Goal: Task Accomplishment & Management: Manage account settings

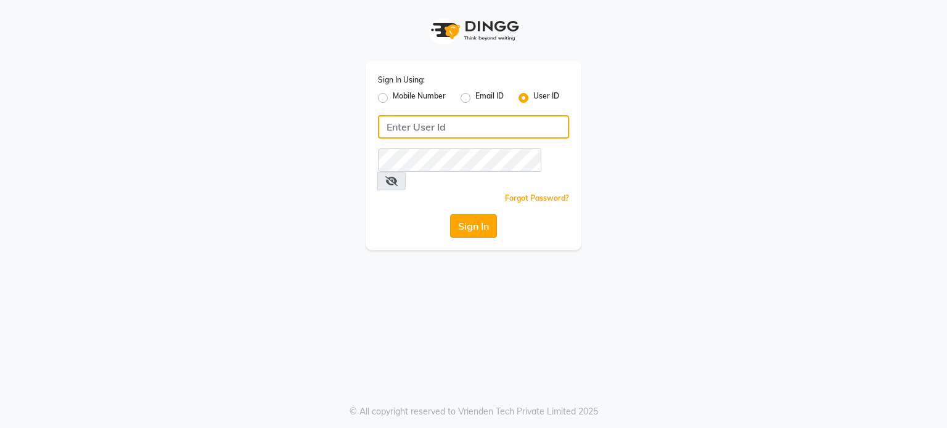
type input "cocomelon"
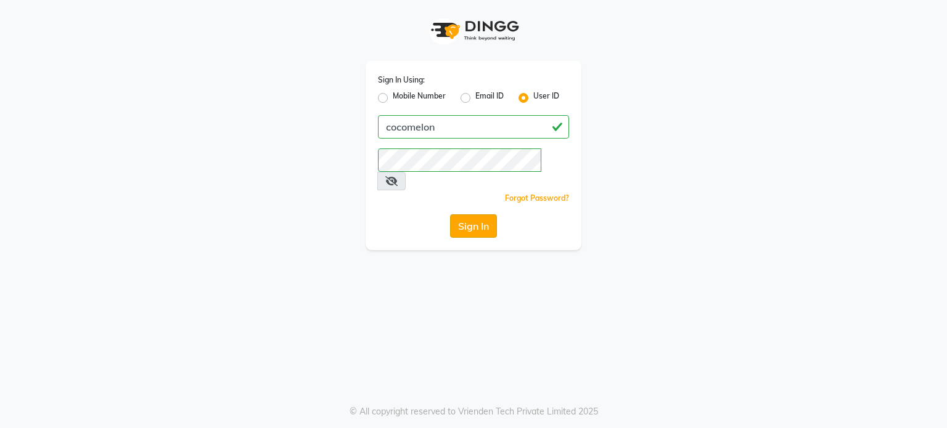
click at [473, 214] on button "Sign In" at bounding box center [473, 225] width 47 height 23
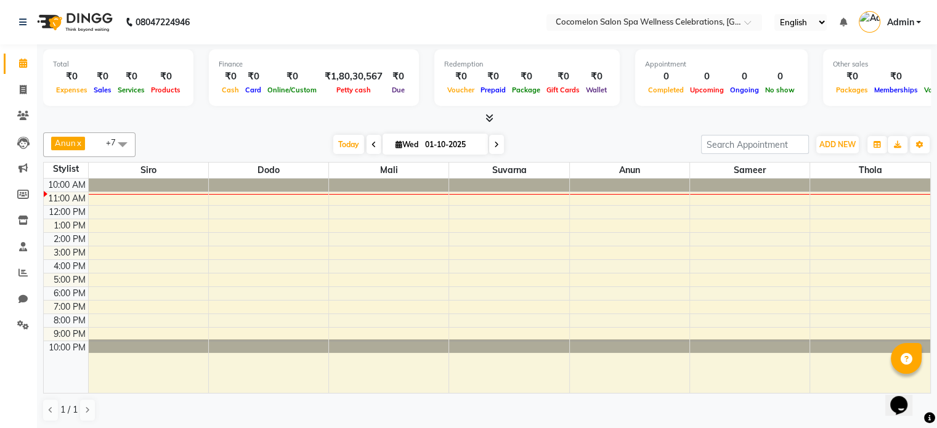
click at [169, 183] on div at bounding box center [149, 185] width 120 height 13
click at [119, 143] on span at bounding box center [122, 144] width 25 height 23
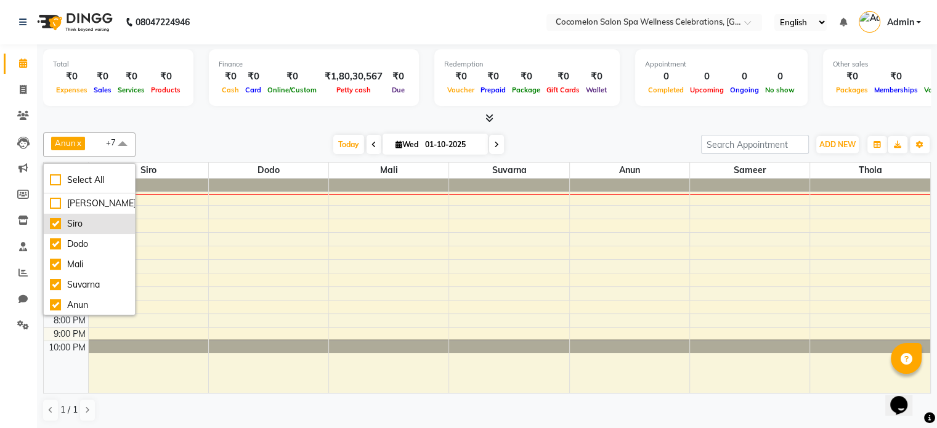
click at [86, 219] on div "Siro" at bounding box center [89, 224] width 79 height 13
click at [90, 221] on div "Siro" at bounding box center [89, 224] width 79 height 13
checkbox input "true"
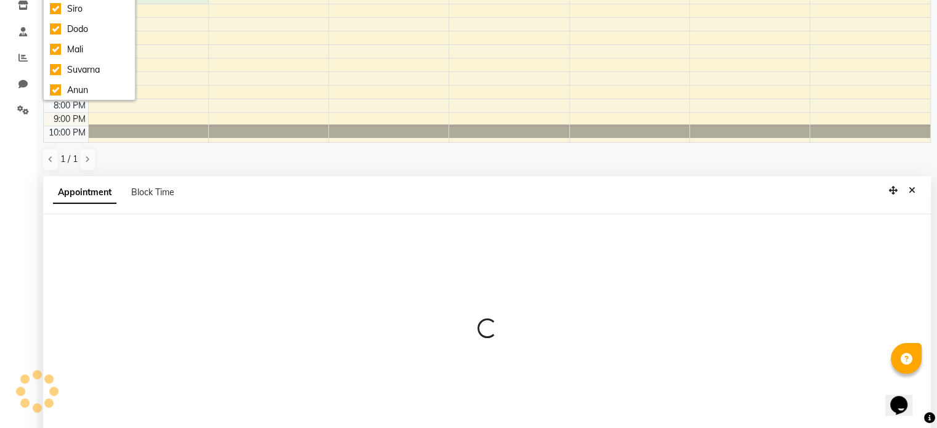
select select "17906"
select select "720"
select select "tentative"
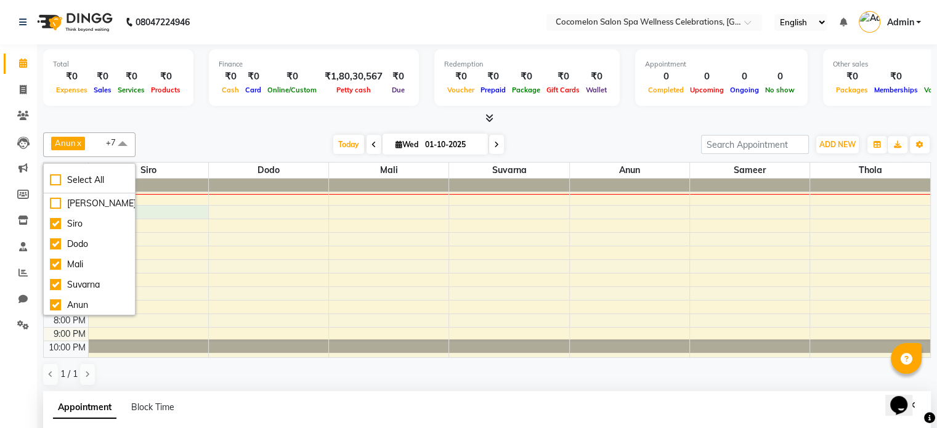
click at [124, 141] on span at bounding box center [122, 144] width 25 height 23
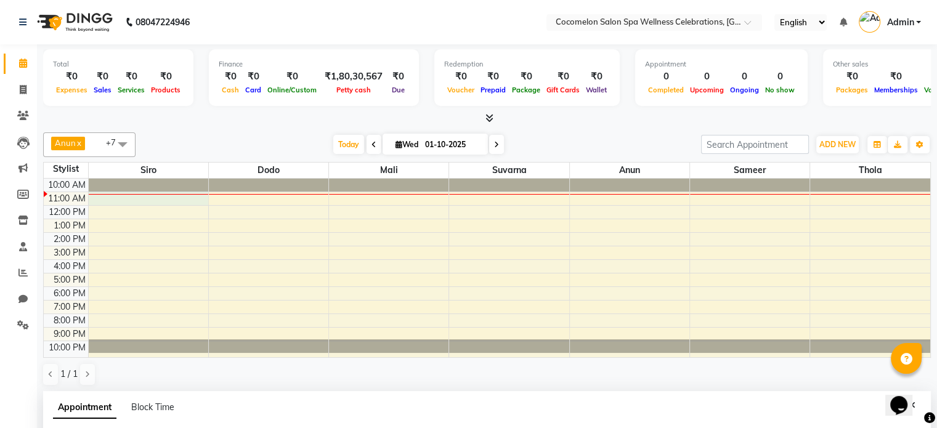
click at [173, 203] on div "10:00 AM 11:00 AM 12:00 PM 1:00 PM 2:00 PM 3:00 PM 4:00 PM 5:00 PM 6:00 PM 7:00…" at bounding box center [487, 268] width 887 height 179
click at [93, 209] on div "10:00 AM 11:00 AM 12:00 PM 1:00 PM 2:00 PM 3:00 PM 4:00 PM 5:00 PM 6:00 PM 7:00…" at bounding box center [487, 268] width 887 height 179
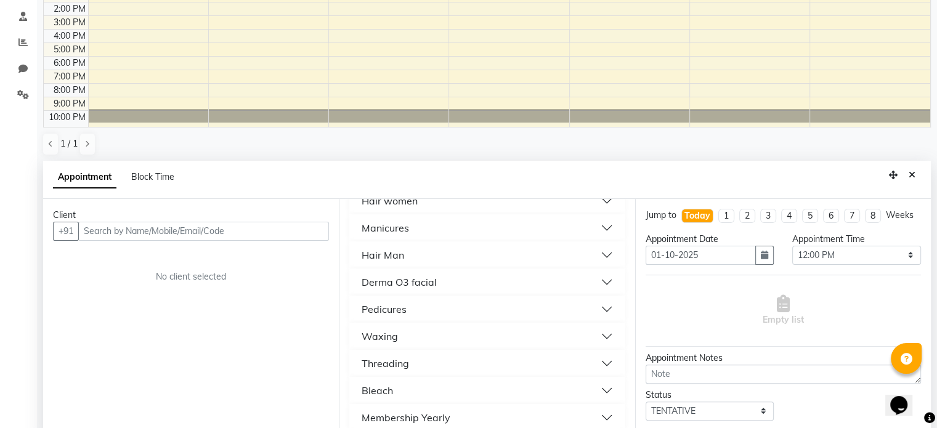
scroll to position [242, 0]
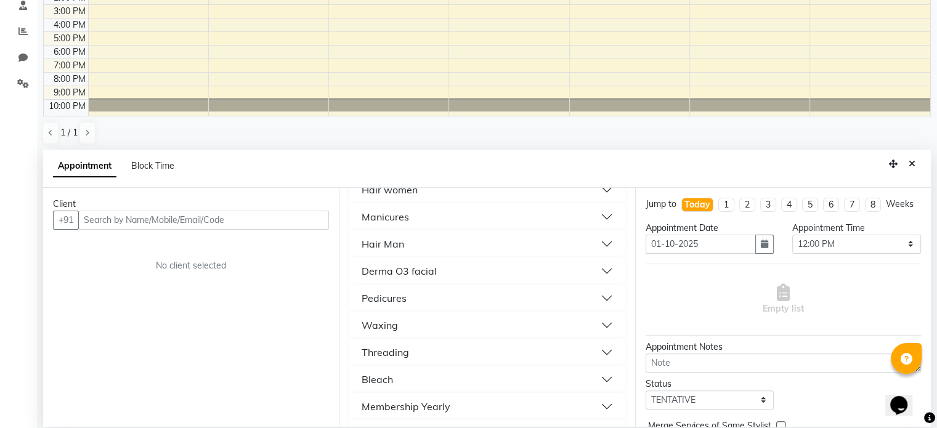
click at [402, 293] on div "Pedicures" at bounding box center [384, 298] width 45 height 15
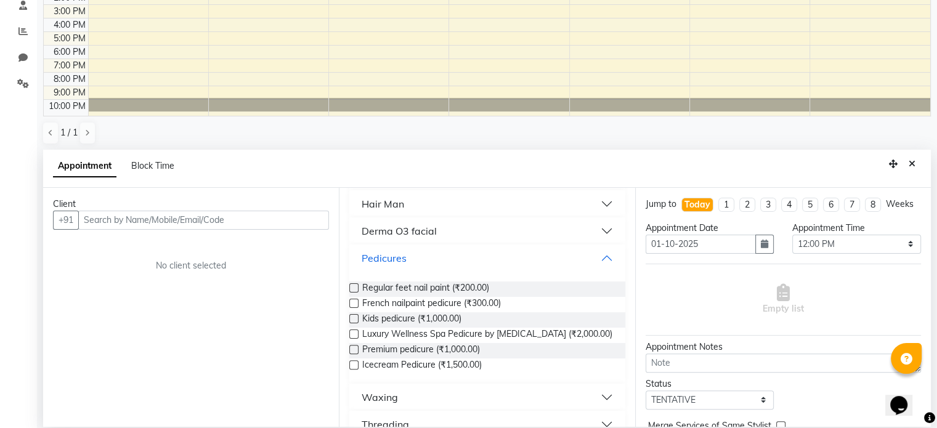
scroll to position [555, 0]
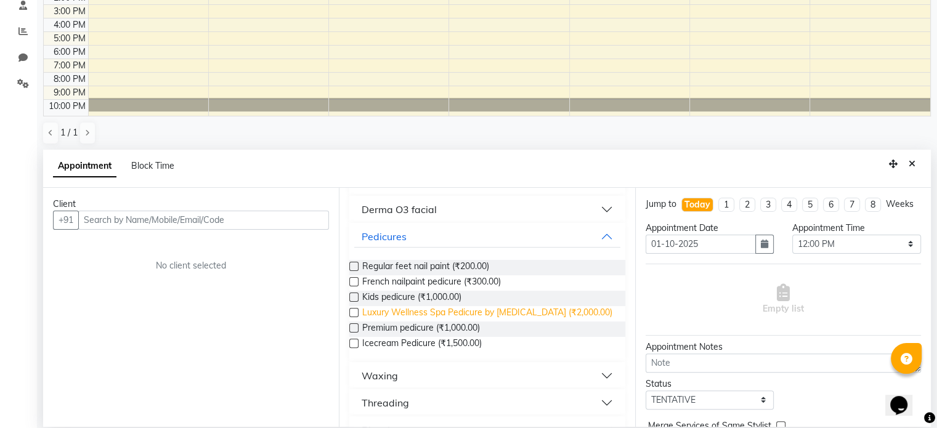
click at [398, 311] on span "Luxury Wellness Spa Pedicure by [MEDICAL_DATA] (₹2,000.00)" at bounding box center [487, 313] width 250 height 15
checkbox input "false"
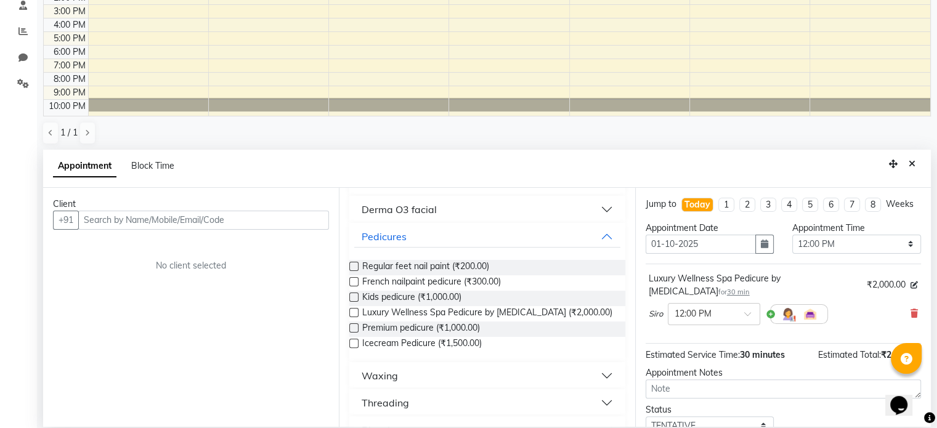
click at [422, 172] on div "Appointment Block Time" at bounding box center [487, 169] width 888 height 38
click at [595, 232] on button "Pedicures" at bounding box center [487, 237] width 266 height 22
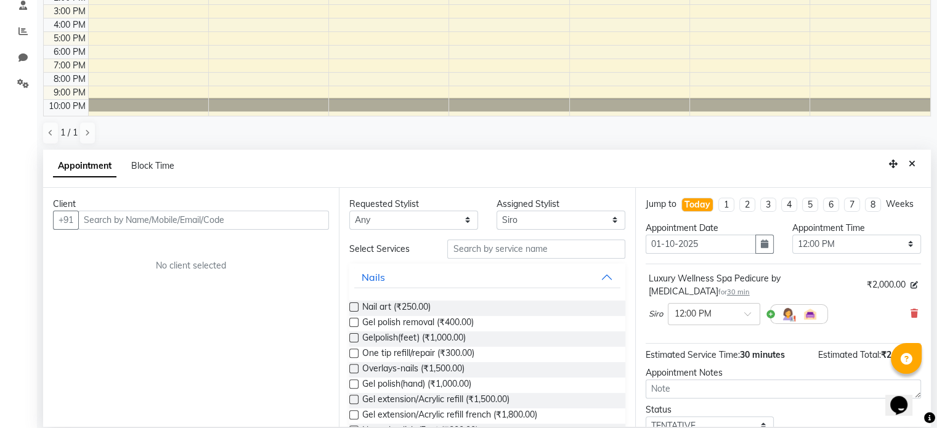
scroll to position [0, 0]
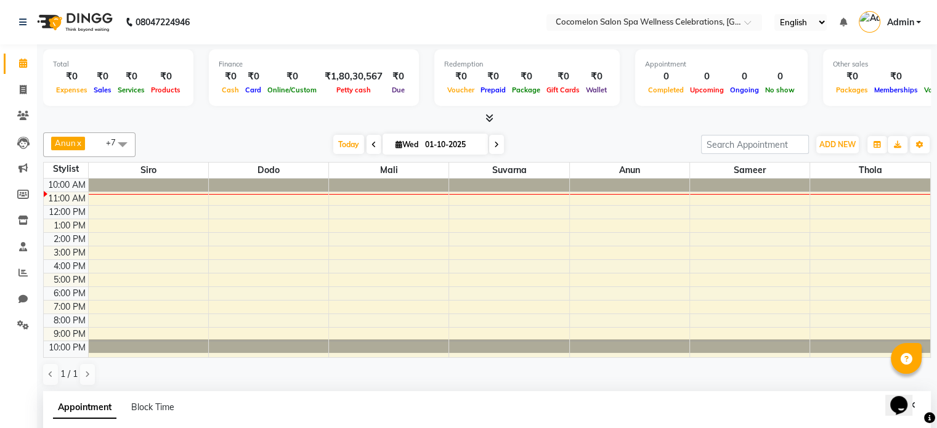
click at [118, 142] on span at bounding box center [122, 144] width 25 height 23
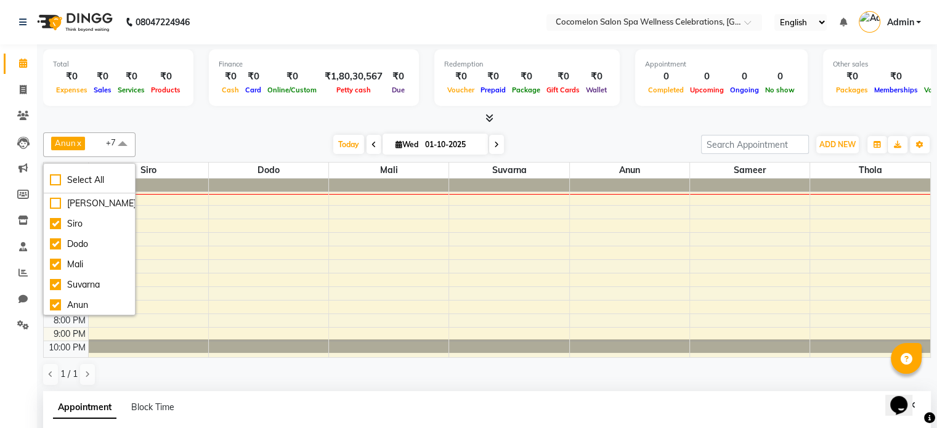
click at [118, 142] on span at bounding box center [122, 144] width 25 height 23
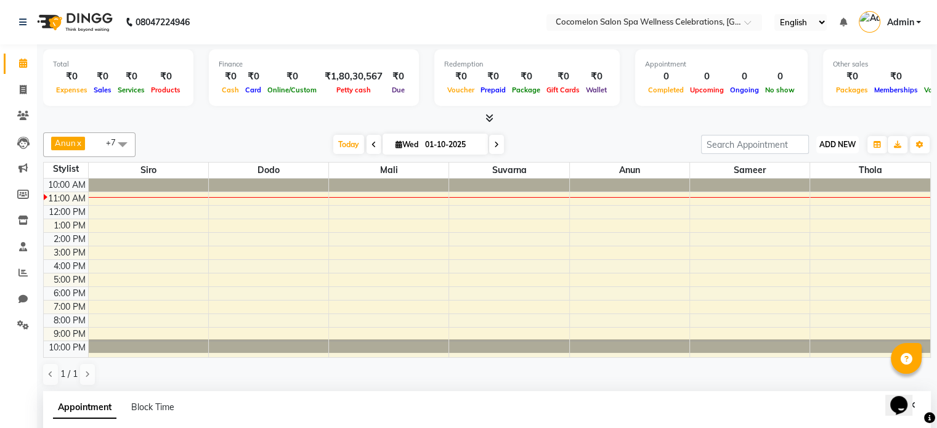
click at [849, 147] on span "ADD NEW" at bounding box center [838, 144] width 36 height 9
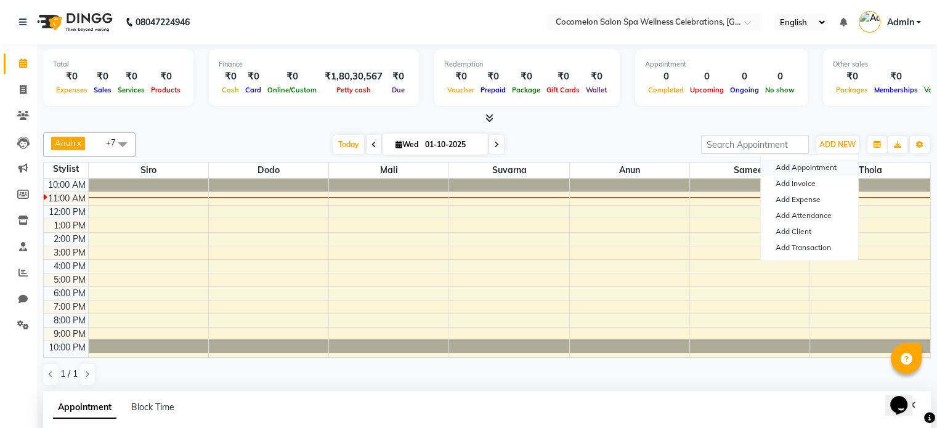
click at [814, 172] on button "Add Appointment" at bounding box center [809, 168] width 97 height 16
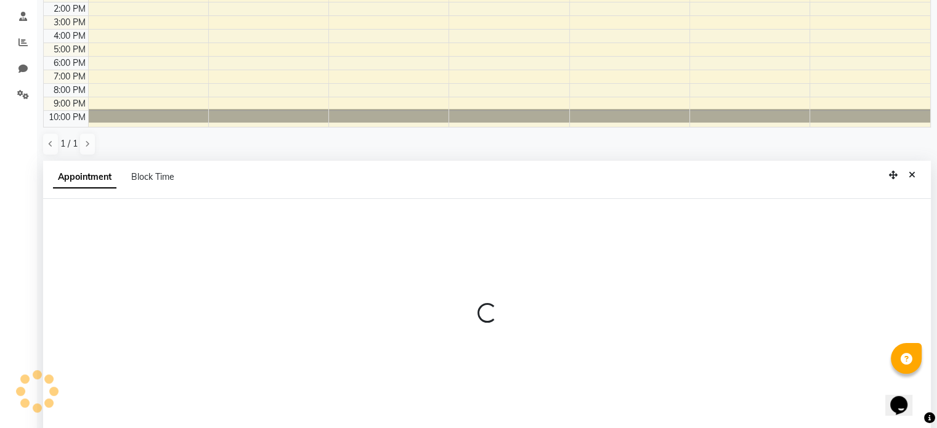
select select "660"
select select "tentative"
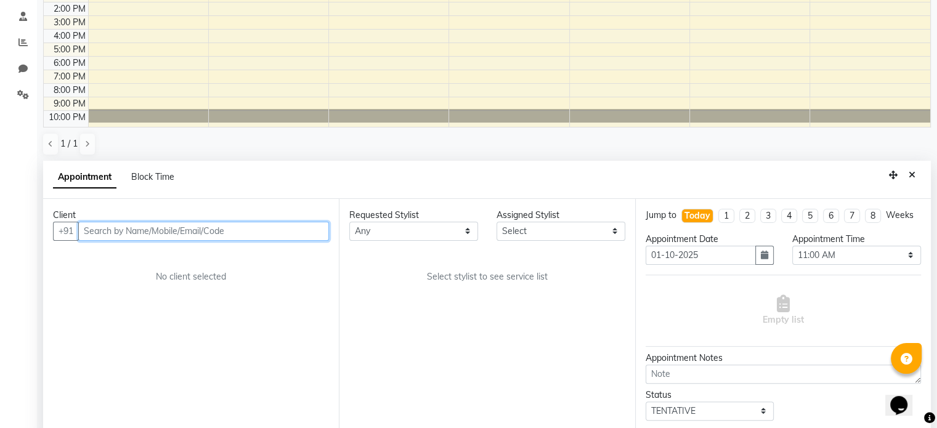
scroll to position [242, 0]
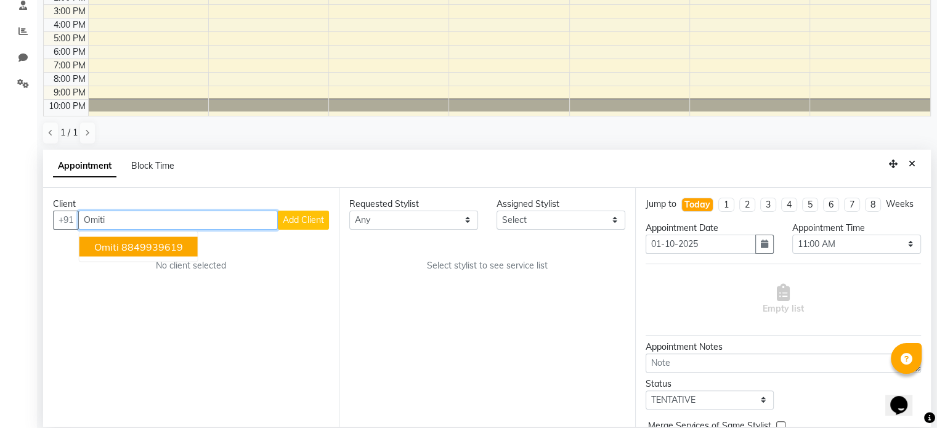
click at [108, 243] on span "Omiti" at bounding box center [106, 246] width 25 height 12
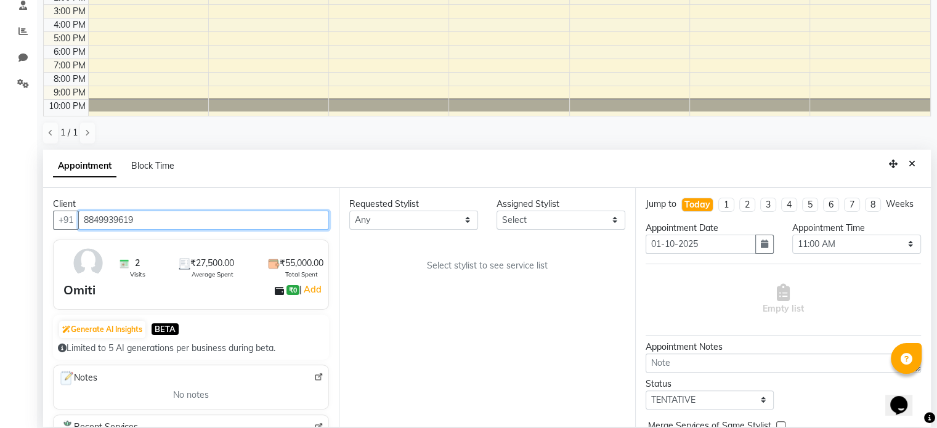
type input "8849939619"
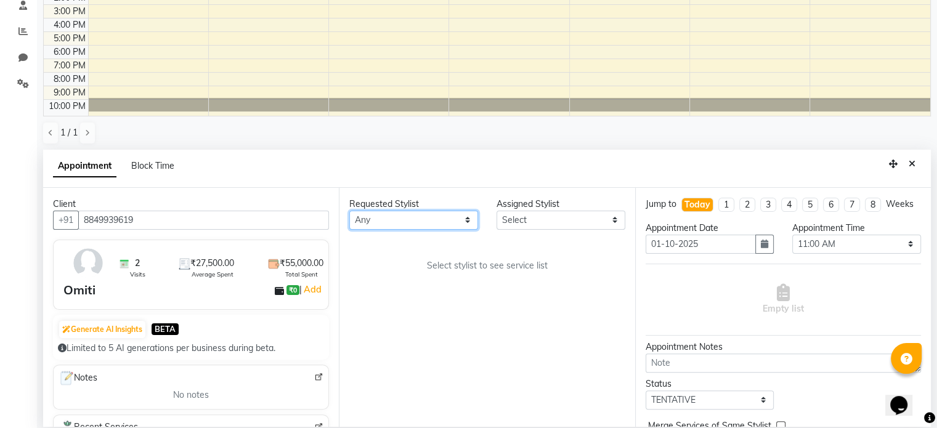
click at [465, 216] on select "Any [PERSON_NAME] Dodo Mali [PERSON_NAME] Siro [PERSON_NAME]" at bounding box center [413, 220] width 129 height 19
select select "38529"
click at [349, 211] on select "Any [PERSON_NAME] Dodo Mali [PERSON_NAME] Siro [PERSON_NAME]" at bounding box center [413, 220] width 129 height 19
select select "38529"
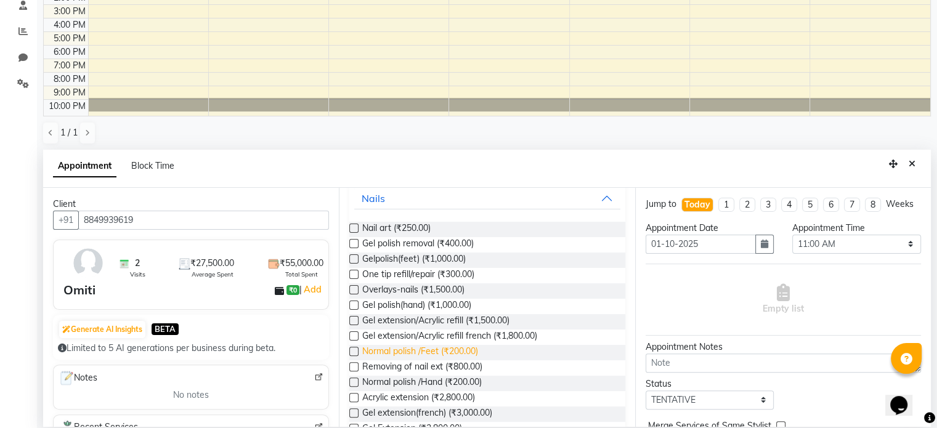
scroll to position [0, 0]
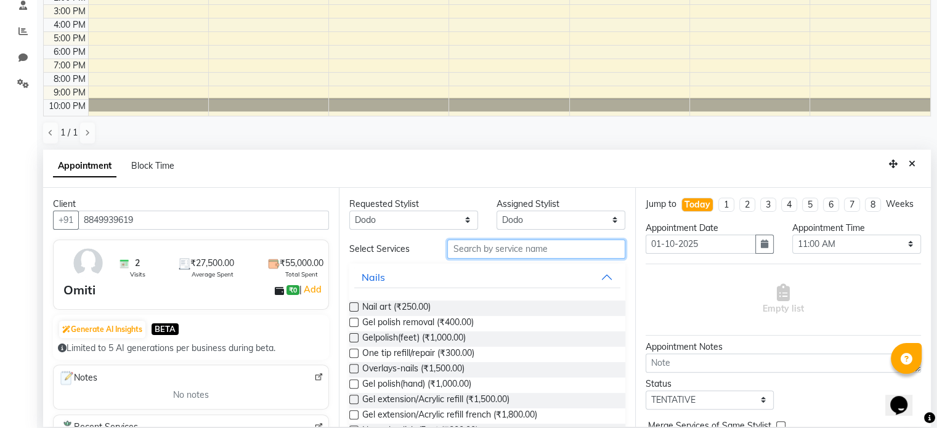
click at [471, 252] on input "text" at bounding box center [535, 249] width 177 height 19
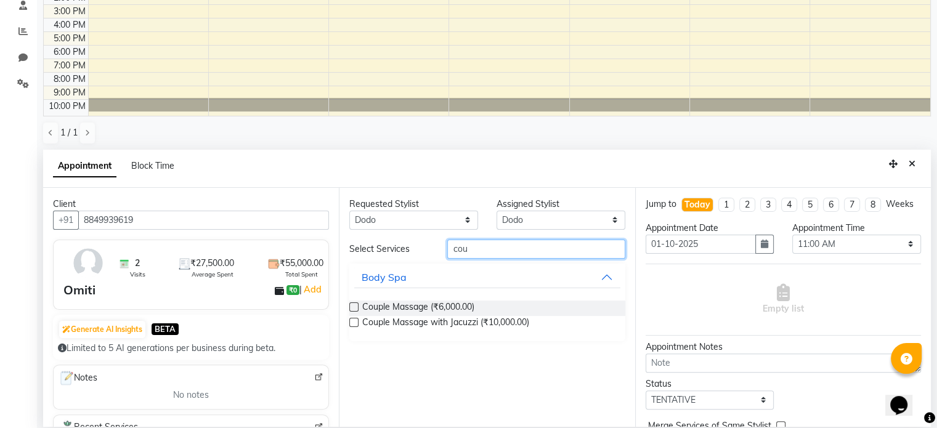
type input "cou"
click at [355, 303] on label at bounding box center [353, 307] width 9 height 9
click at [355, 304] on input "checkbox" at bounding box center [353, 308] width 8 height 8
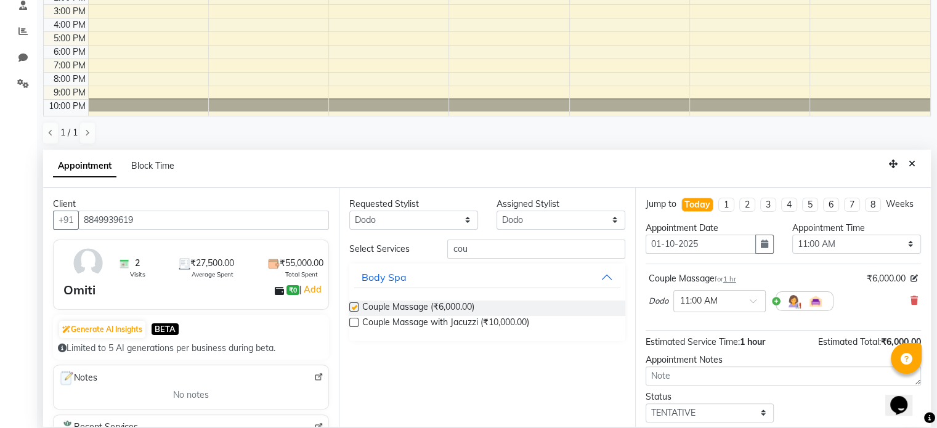
checkbox input "false"
click at [762, 254] on button "button" at bounding box center [765, 244] width 18 height 19
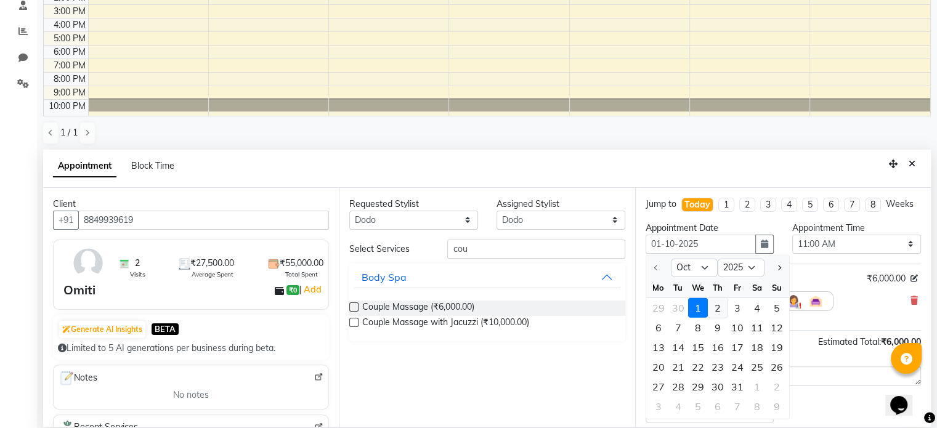
click at [712, 315] on div "2" at bounding box center [718, 308] width 20 height 20
type input "02-10-2025"
select select "660"
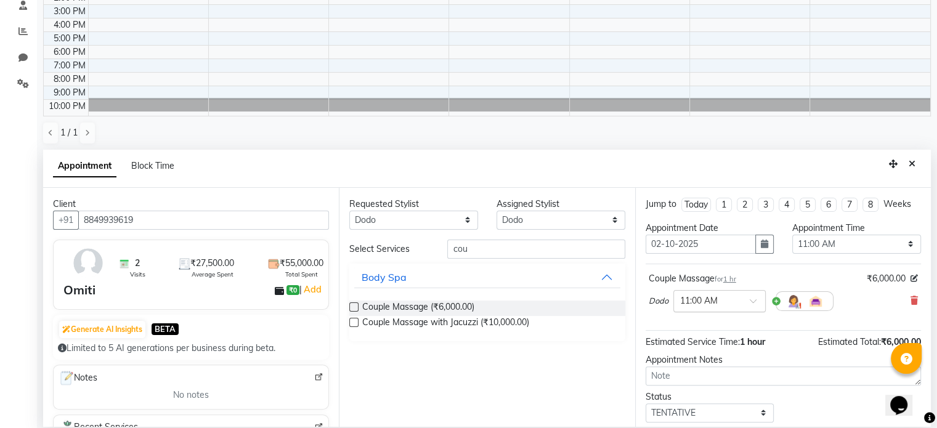
click at [751, 298] on span at bounding box center [757, 304] width 15 height 13
click at [711, 320] on div "03:00 PM" at bounding box center [719, 319] width 91 height 23
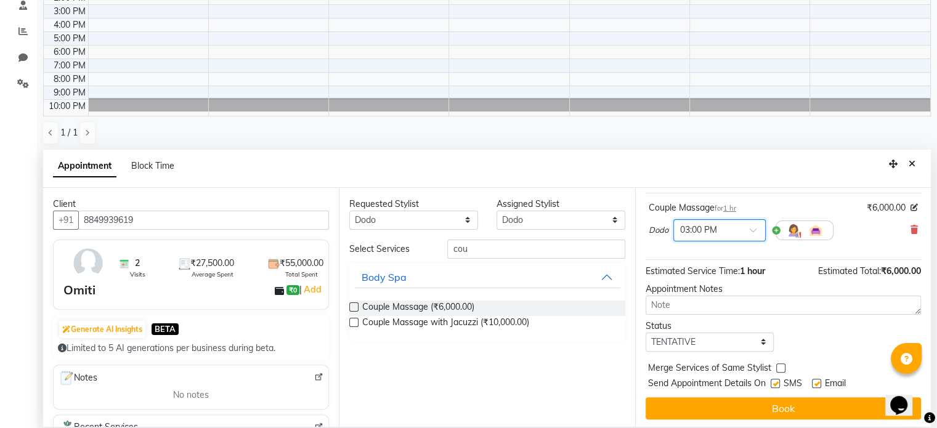
scroll to position [72, 0]
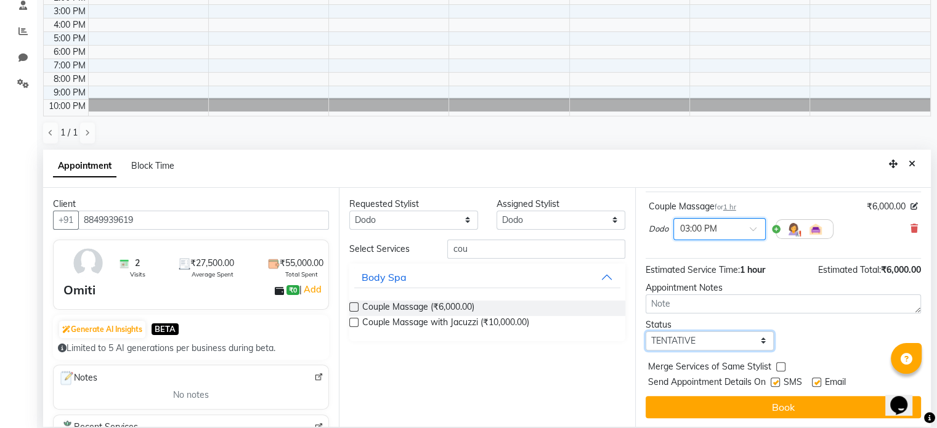
click at [752, 335] on select "Select TENTATIVE CONFIRM UPCOMING" at bounding box center [710, 341] width 129 height 19
select select "confirm booking"
click at [646, 332] on select "Select TENTATIVE CONFIRM UPCOMING" at bounding box center [710, 341] width 129 height 19
click at [777, 407] on button "Book" at bounding box center [783, 407] width 275 height 22
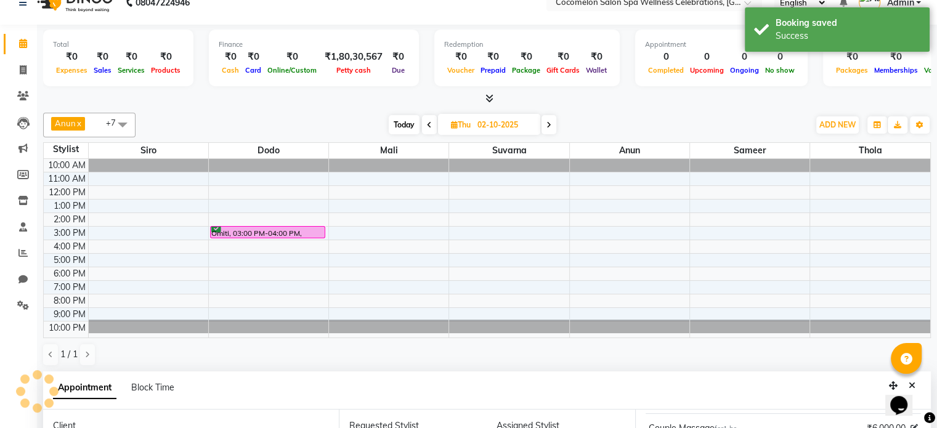
scroll to position [0, 0]
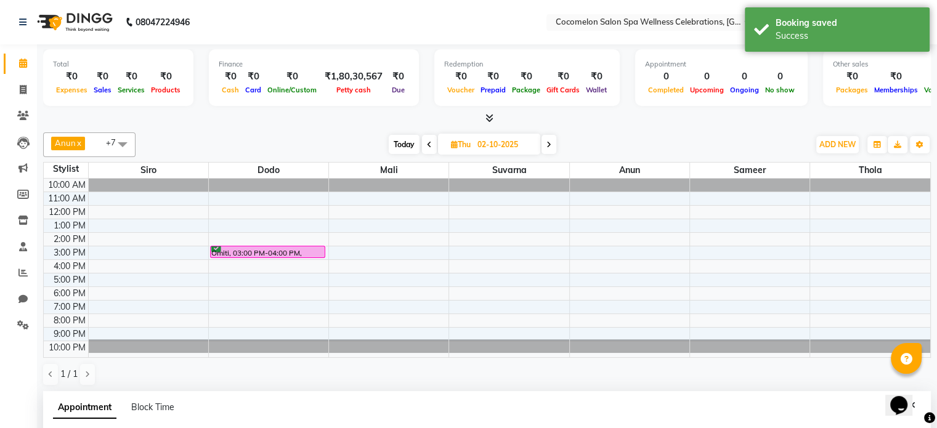
click at [409, 145] on span "Today" at bounding box center [404, 144] width 31 height 19
type input "01-10-2025"
select select "660"
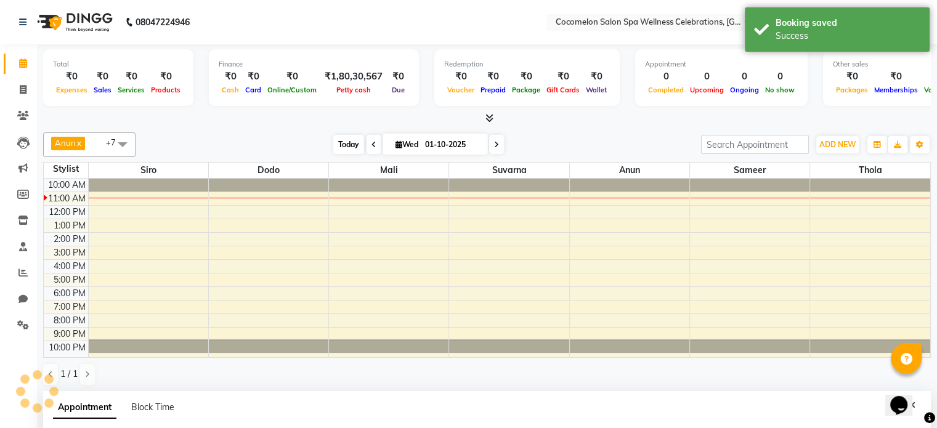
scroll to position [84, 0]
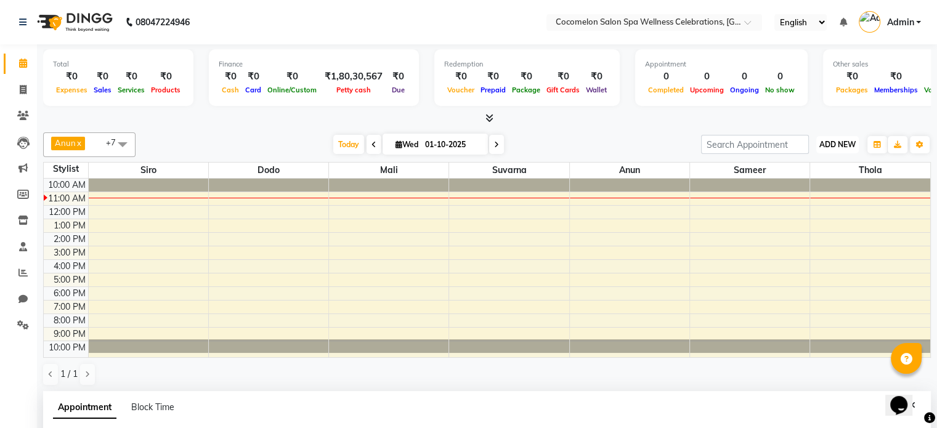
click at [852, 147] on span "ADD NEW" at bounding box center [838, 144] width 36 height 9
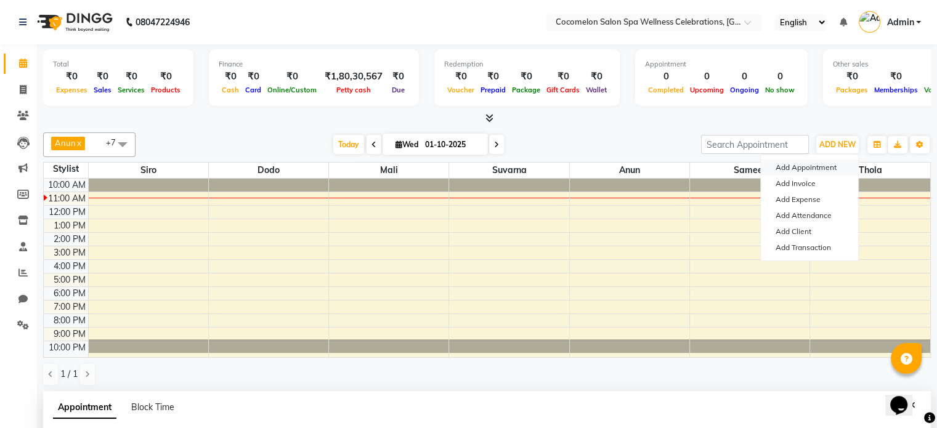
click at [833, 166] on button "Add Appointment" at bounding box center [809, 168] width 97 height 16
select select "660"
select select "tentative"
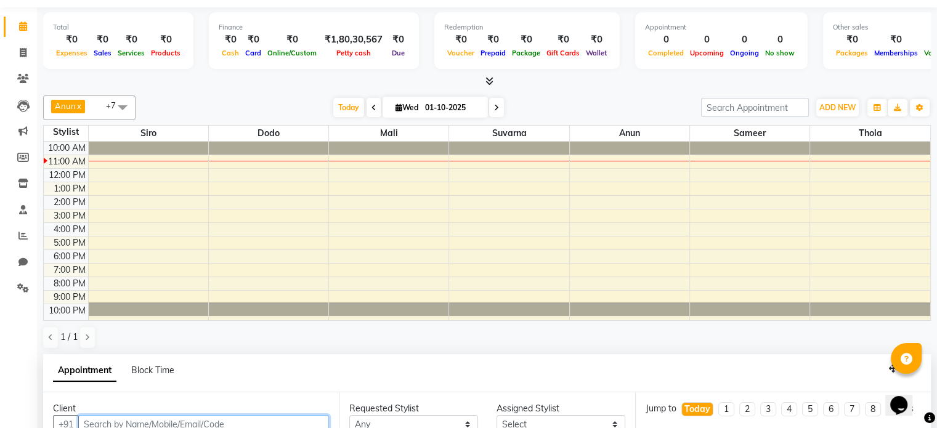
scroll to position [242, 0]
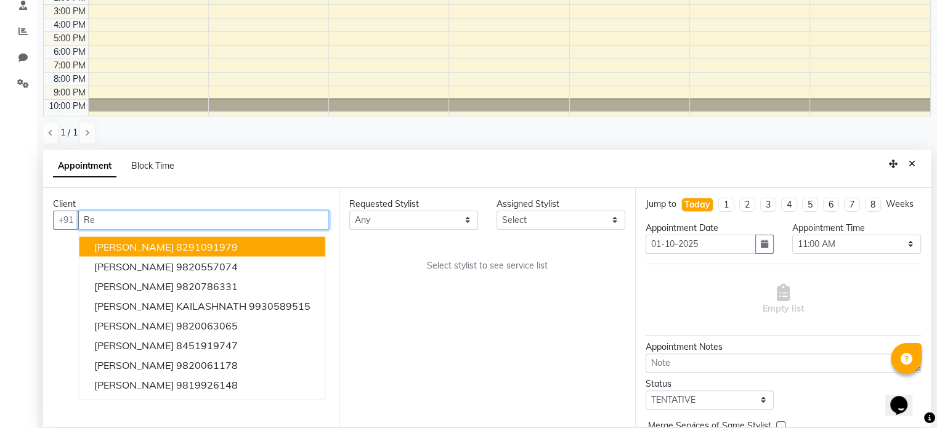
type input "R"
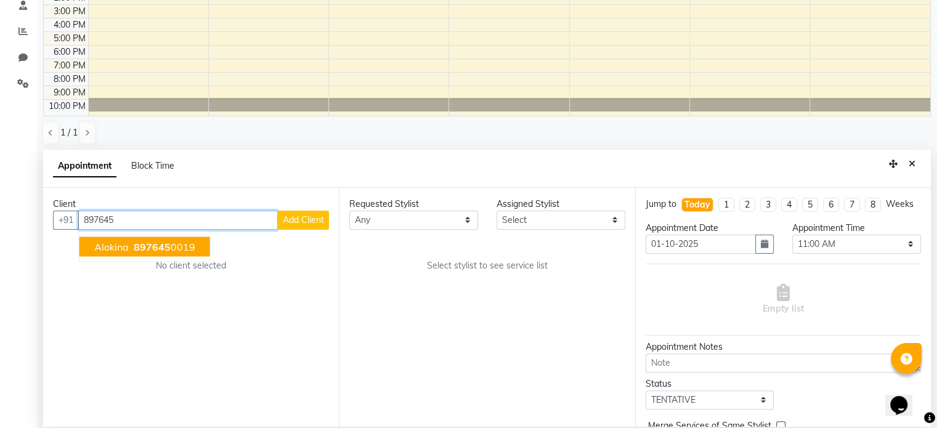
click at [169, 247] on ngb-highlight "897645 0019" at bounding box center [163, 246] width 64 height 12
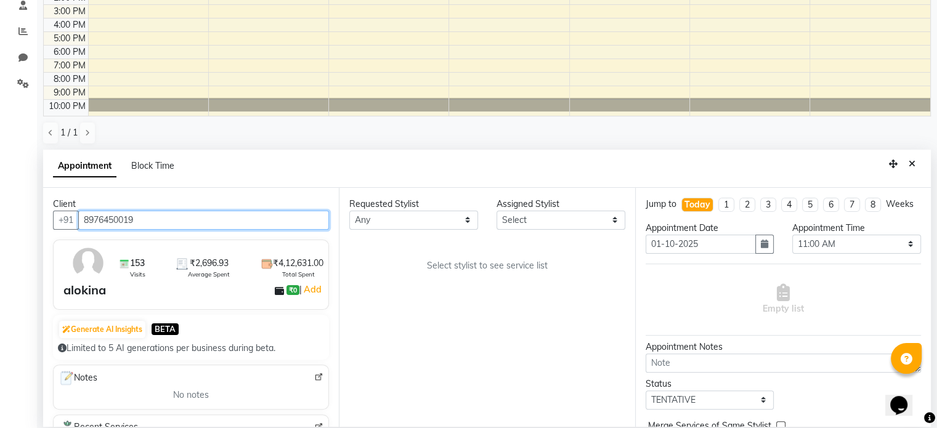
type input "8976450019"
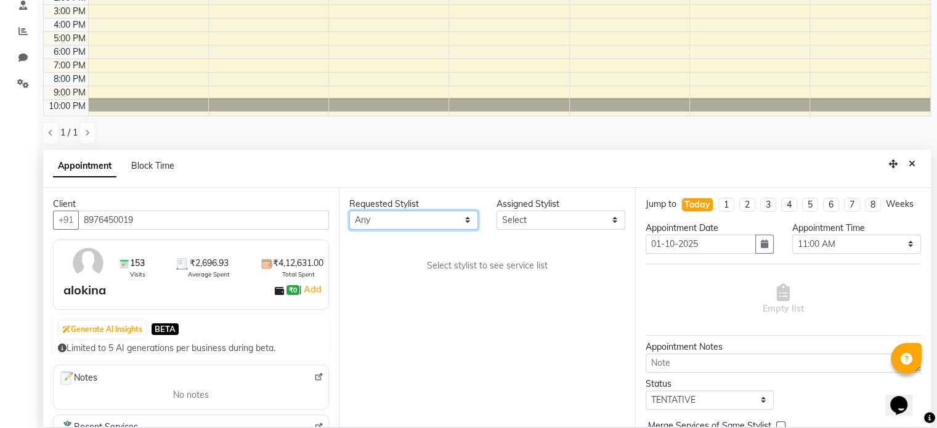
click at [440, 224] on select "Any [PERSON_NAME] Dodo Mali [PERSON_NAME] Siro [PERSON_NAME]" at bounding box center [413, 220] width 129 height 19
select select "59045"
click at [349, 211] on select "Any [PERSON_NAME] Dodo Mali [PERSON_NAME] Siro [PERSON_NAME]" at bounding box center [413, 220] width 129 height 19
select select "59045"
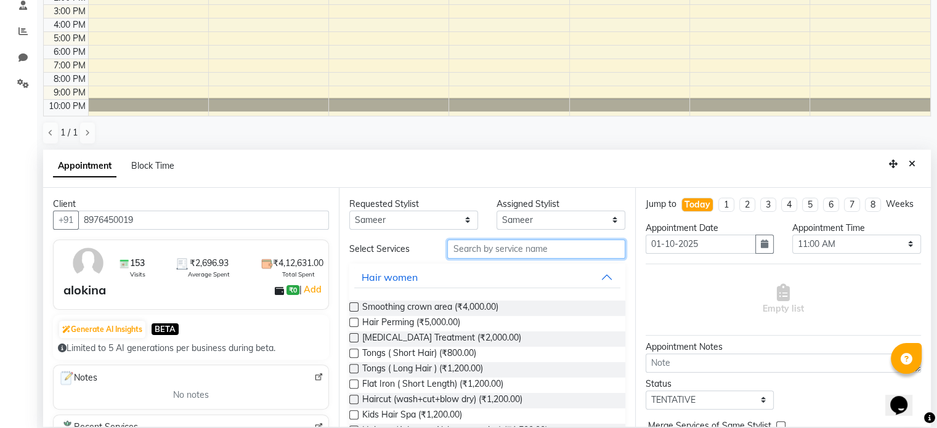
click at [478, 241] on input "text" at bounding box center [535, 249] width 177 height 19
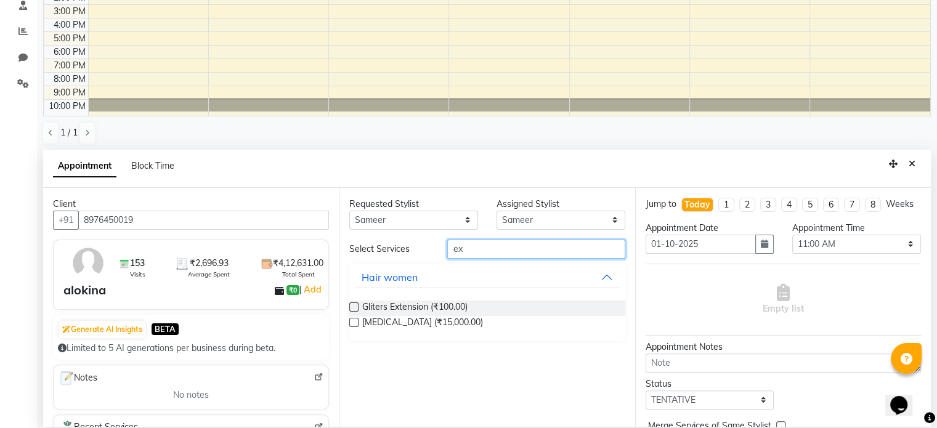
type input "e"
click at [606, 356] on button "Pedicures" at bounding box center [487, 355] width 266 height 22
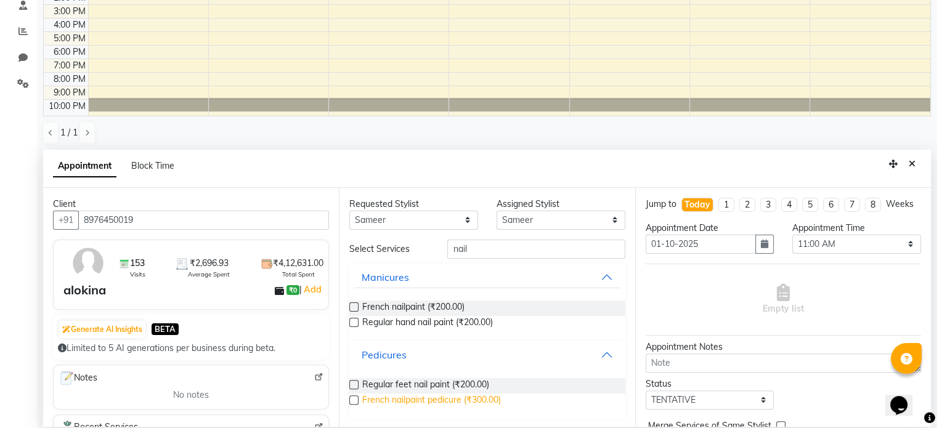
scroll to position [1, 0]
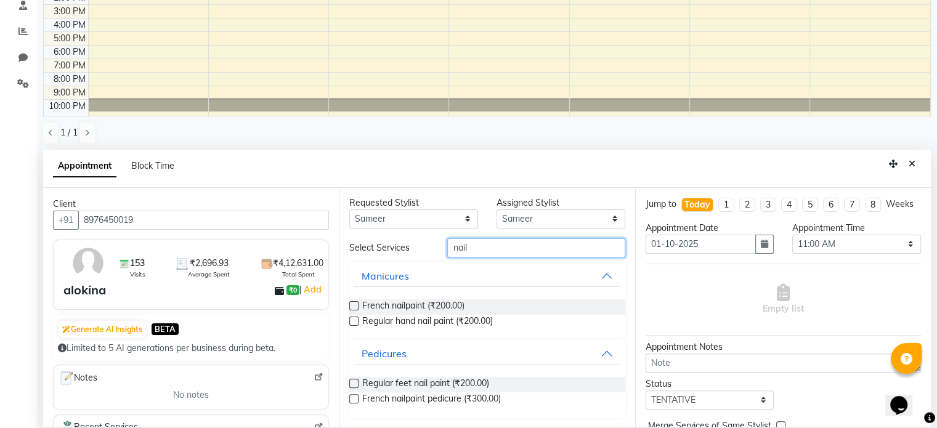
click at [483, 246] on input "nail" at bounding box center [535, 248] width 177 height 19
type input "n"
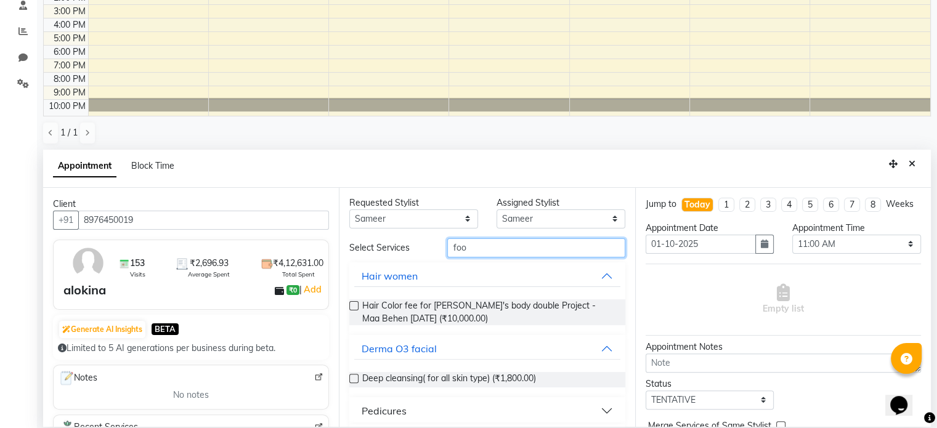
scroll to position [0, 0]
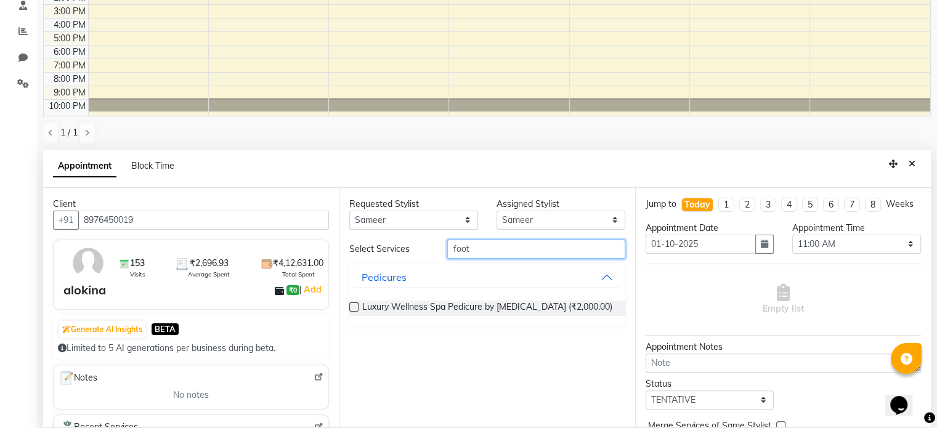
type input "foot"
click at [353, 306] on label at bounding box center [353, 307] width 9 height 9
click at [353, 306] on input "checkbox" at bounding box center [353, 308] width 8 height 8
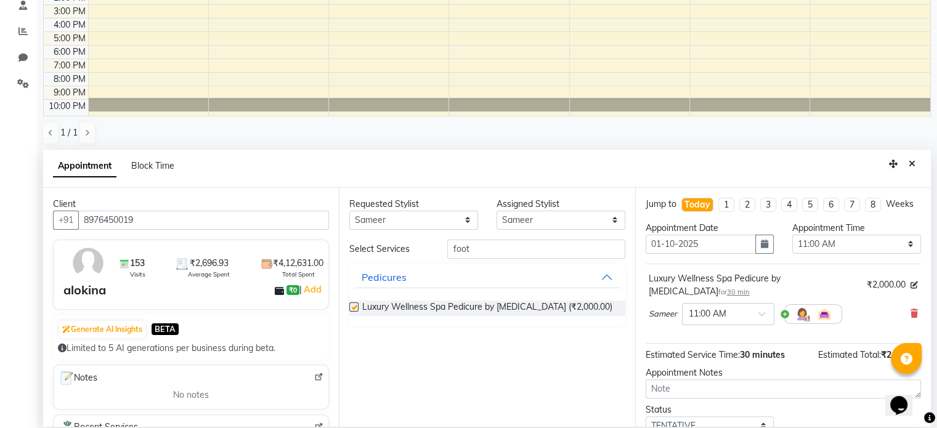
checkbox input "false"
click at [463, 216] on select "Any [PERSON_NAME] Dodo Mali [PERSON_NAME] Siro [PERSON_NAME]" at bounding box center [413, 220] width 129 height 19
select select "17906"
click at [349, 211] on select "Any [PERSON_NAME] Dodo Mali [PERSON_NAME] Siro [PERSON_NAME]" at bounding box center [413, 220] width 129 height 19
select select "17906"
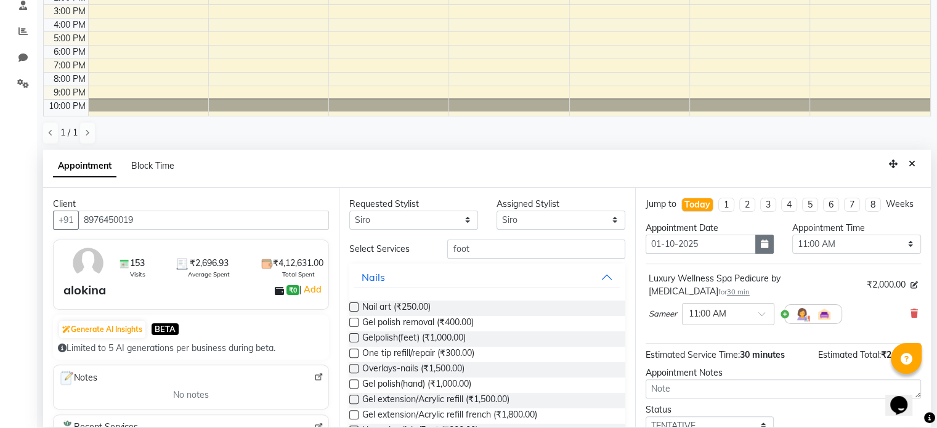
click at [761, 248] on icon "button" at bounding box center [764, 244] width 7 height 9
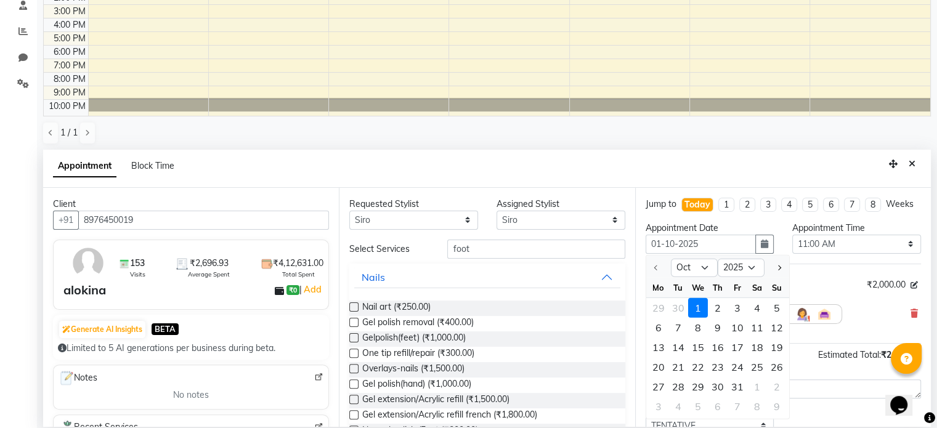
click at [716, 318] on div "2" at bounding box center [718, 308] width 20 height 20
type input "02-10-2025"
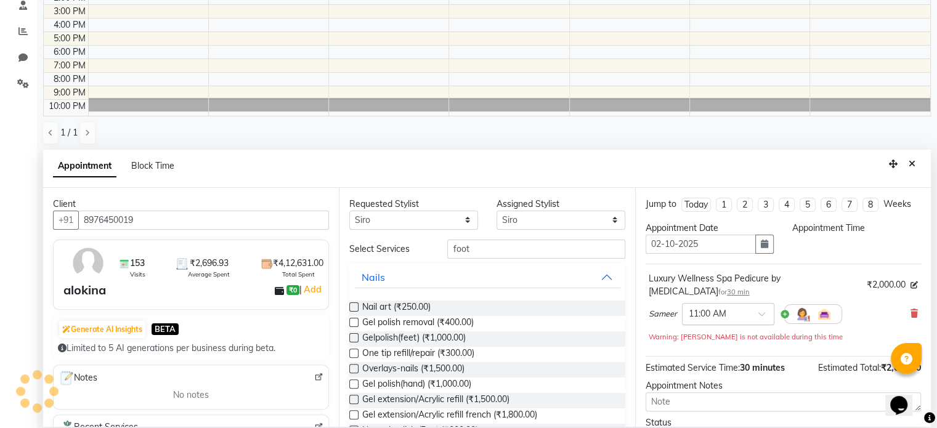
select select "660"
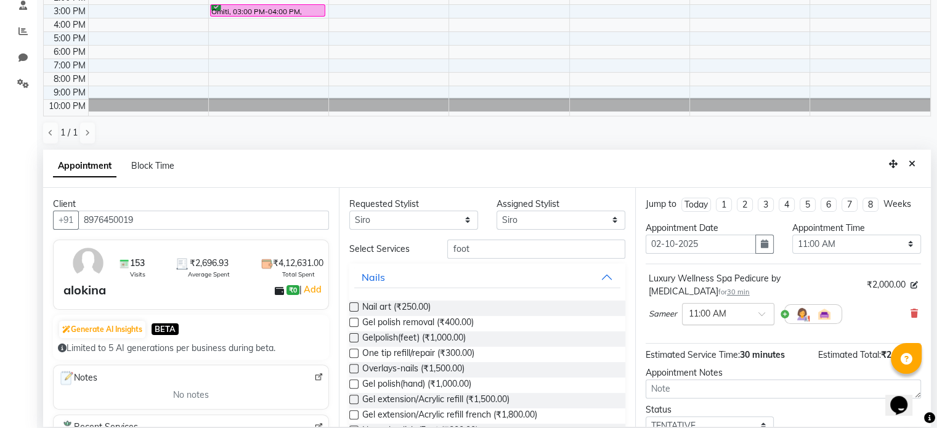
click at [735, 309] on input "text" at bounding box center [716, 313] width 54 height 13
click at [715, 380] on div "01:30 PM" at bounding box center [728, 380] width 91 height 23
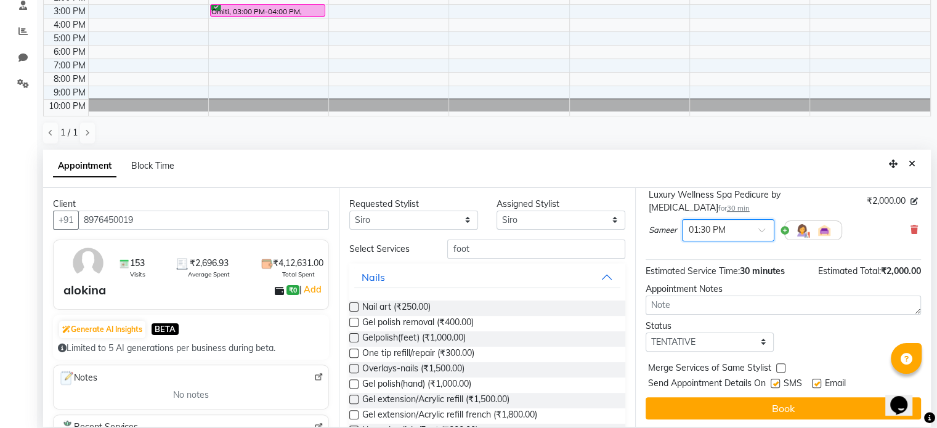
scroll to position [86, 0]
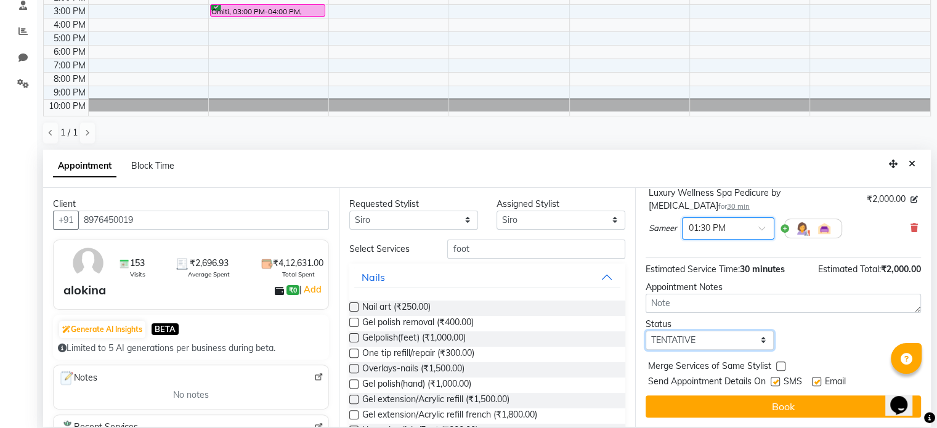
click at [756, 343] on select "Select TENTATIVE CONFIRM UPCOMING" at bounding box center [710, 340] width 129 height 19
select select "confirm booking"
click at [646, 331] on select "Select TENTATIVE CONFIRM UPCOMING" at bounding box center [710, 340] width 129 height 19
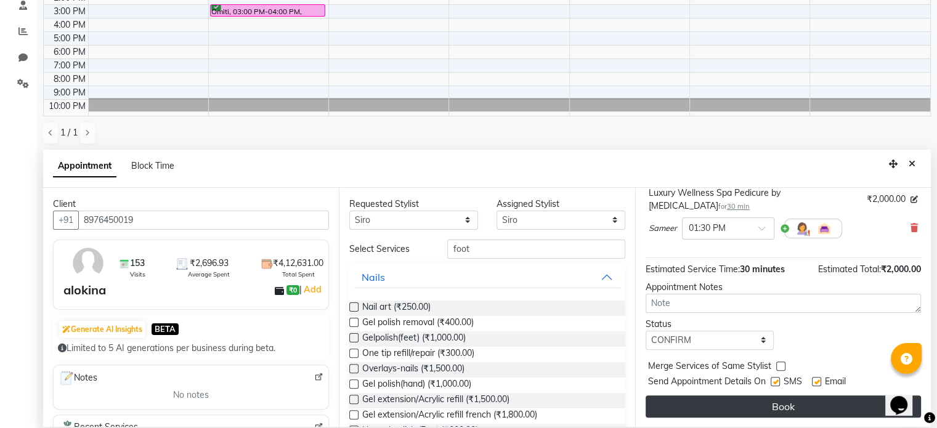
drag, startPoint x: 774, startPoint y: 397, endPoint x: 775, endPoint y: 389, distance: 8.1
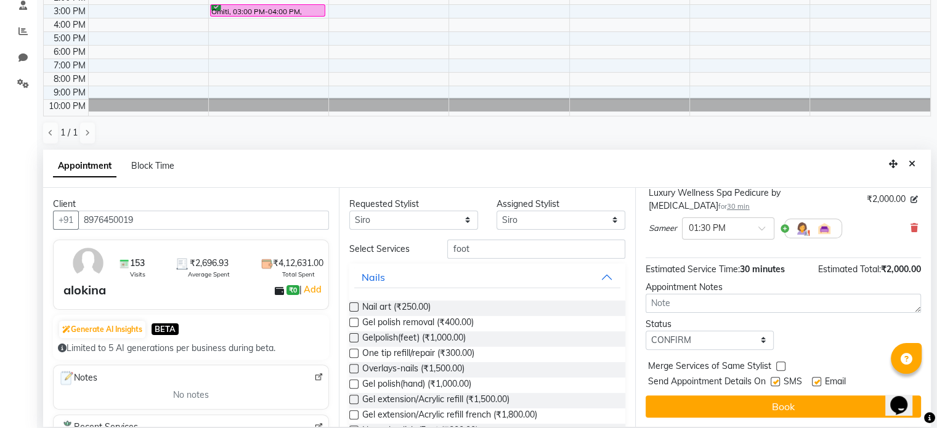
click at [774, 396] on button "Book" at bounding box center [783, 407] width 275 height 22
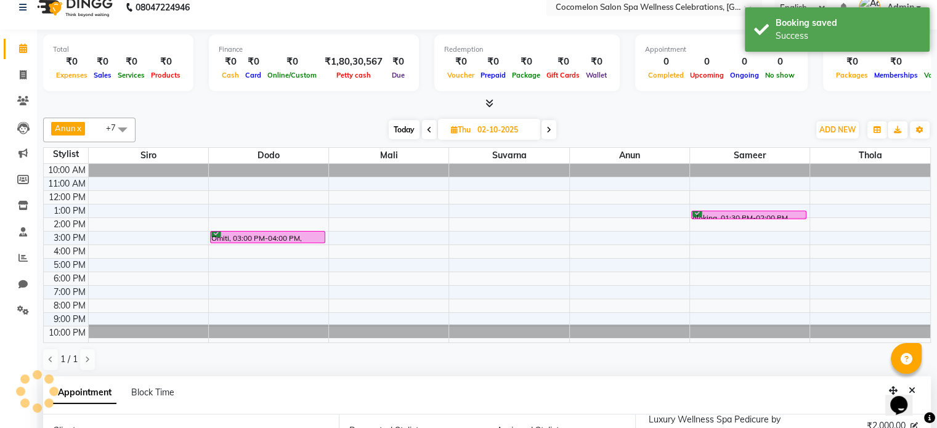
scroll to position [0, 0]
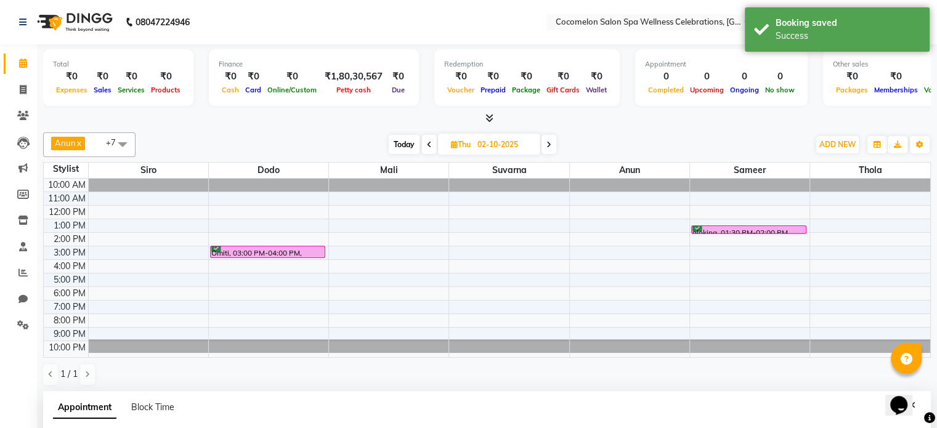
click at [407, 141] on span "Today" at bounding box center [404, 144] width 31 height 19
type input "01-10-2025"
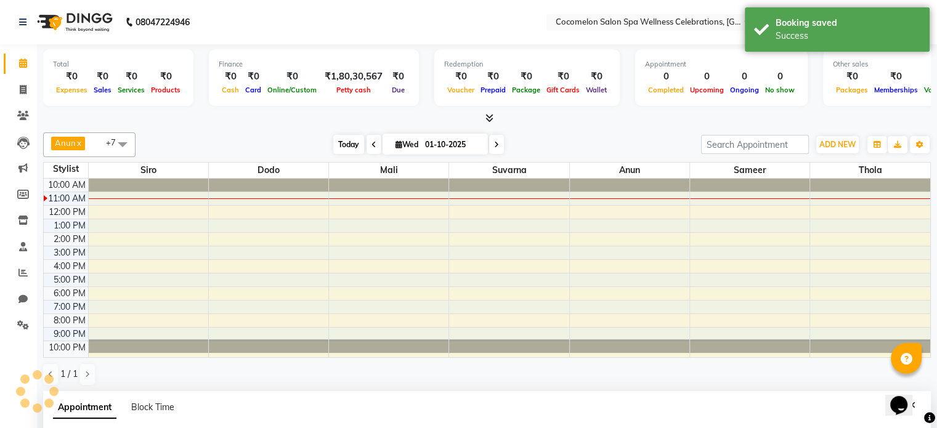
scroll to position [97, 0]
select select "660"
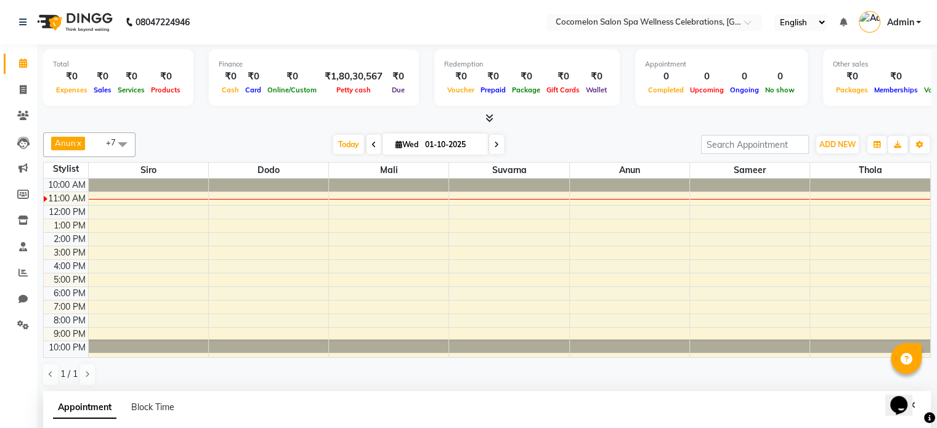
click at [495, 142] on icon at bounding box center [496, 144] width 5 height 7
type input "02-10-2025"
select select "660"
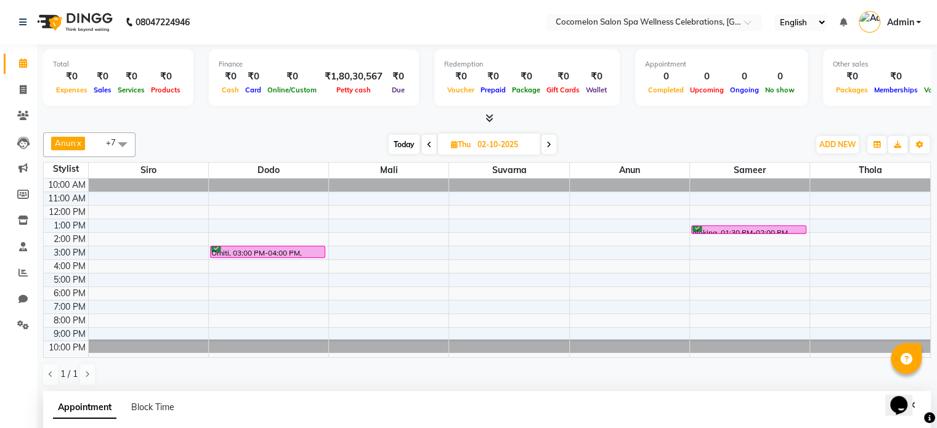
click at [424, 144] on span at bounding box center [429, 144] width 15 height 19
type input "01-10-2025"
select select "660"
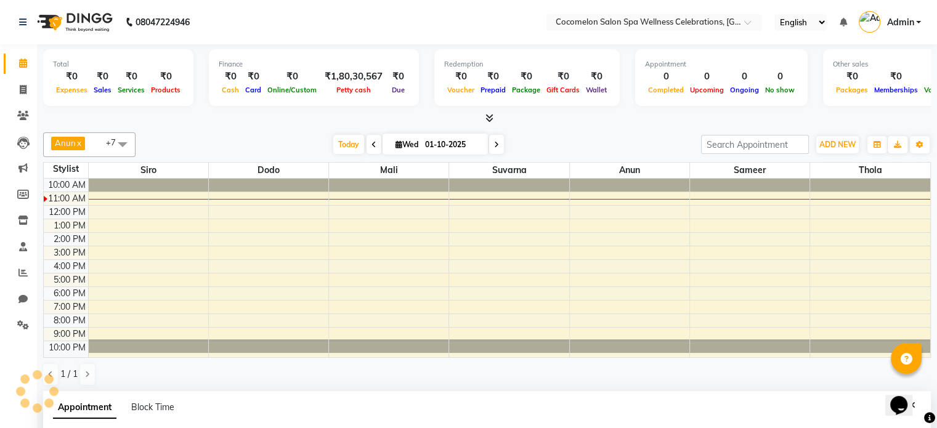
scroll to position [97, 0]
click at [842, 145] on span "ADD NEW" at bounding box center [838, 144] width 36 height 9
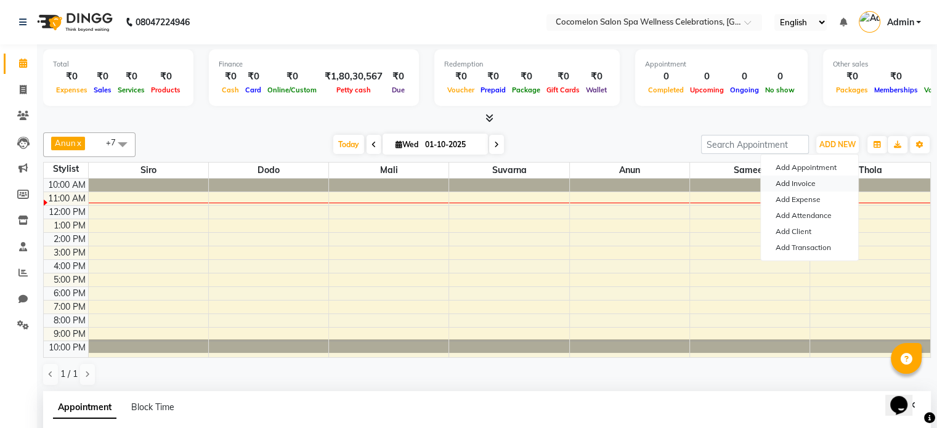
click at [810, 181] on link "Add Invoice" at bounding box center [809, 184] width 97 height 16
select select "576"
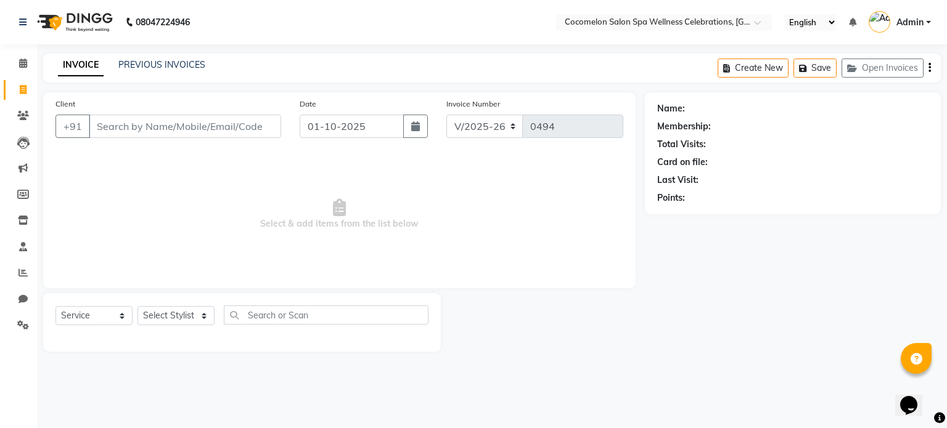
select select "package"
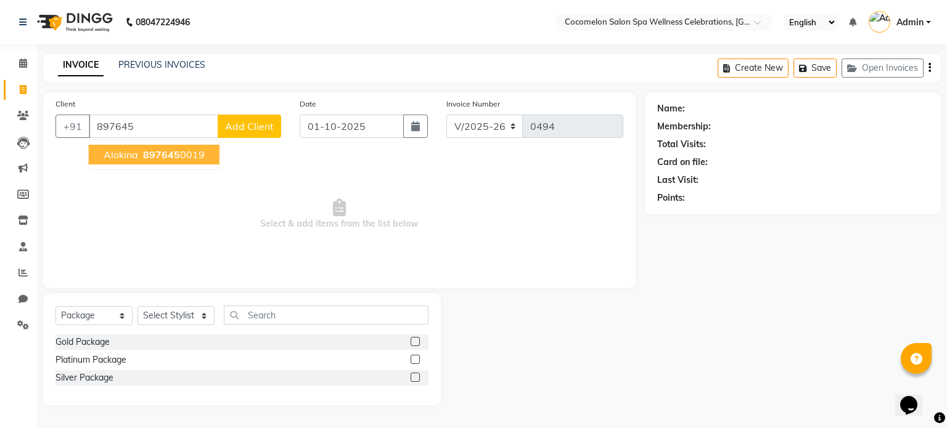
click at [138, 155] on button "alokina 897645 0019" at bounding box center [154, 155] width 131 height 20
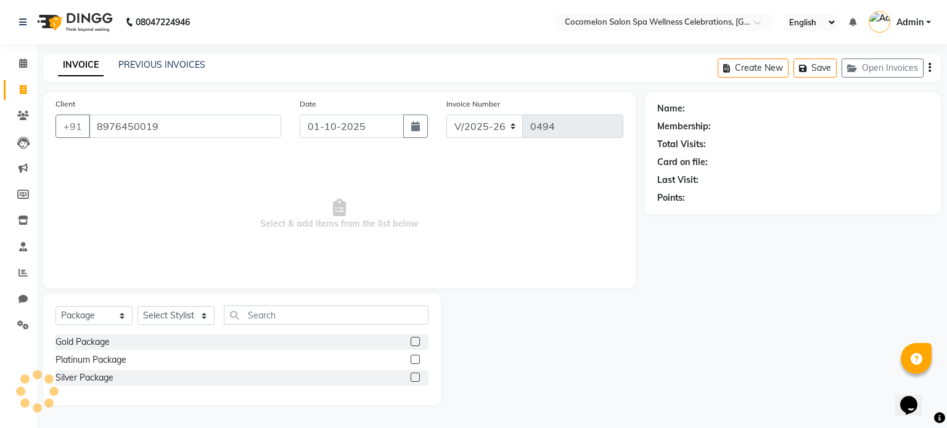
type input "8976450019"
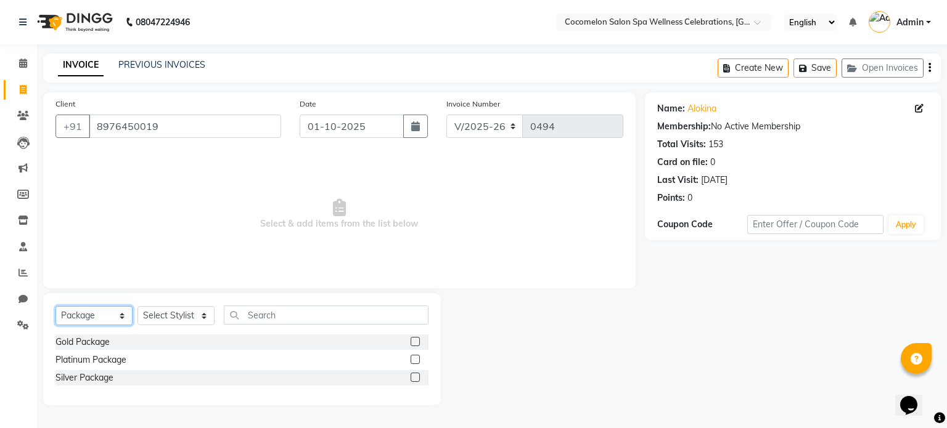
click at [119, 315] on select "Select Service Product Membership Package Voucher Prepaid Gift Card" at bounding box center [93, 315] width 77 height 19
select select "service"
click at [55, 307] on select "Select Service Product Membership Package Voucher Prepaid Gift Card" at bounding box center [93, 315] width 77 height 19
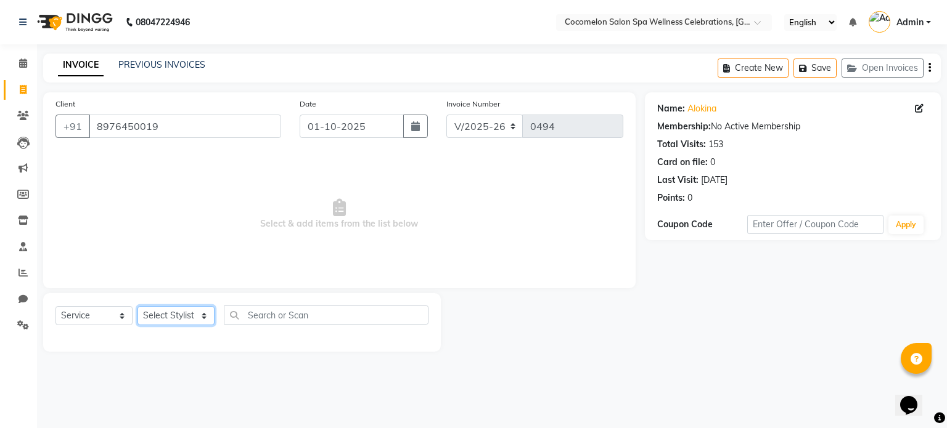
click at [188, 319] on select "Select Stylist [PERSON_NAME] Dodo Mali [PERSON_NAME] Siro [PERSON_NAME]" at bounding box center [175, 315] width 77 height 19
select select "92120"
click at [137, 307] on select "Select Stylist [PERSON_NAME] Dodo Mali [PERSON_NAME] Siro [PERSON_NAME]" at bounding box center [175, 315] width 77 height 19
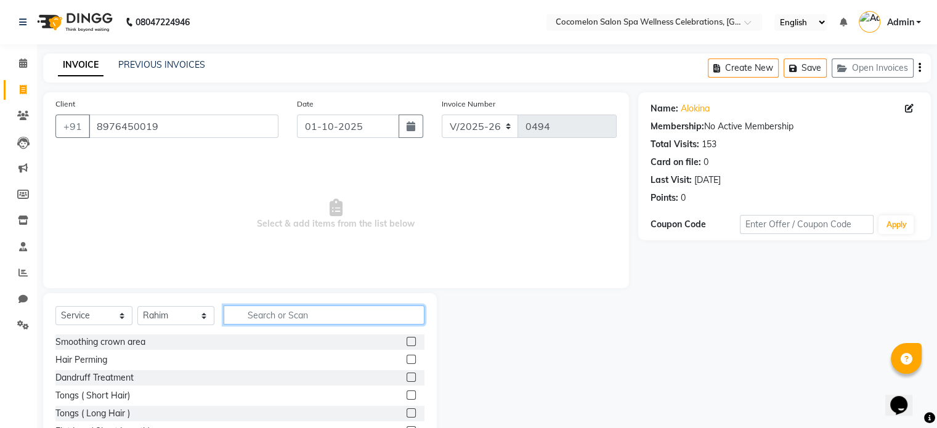
click at [246, 312] on input "text" at bounding box center [324, 315] width 201 height 19
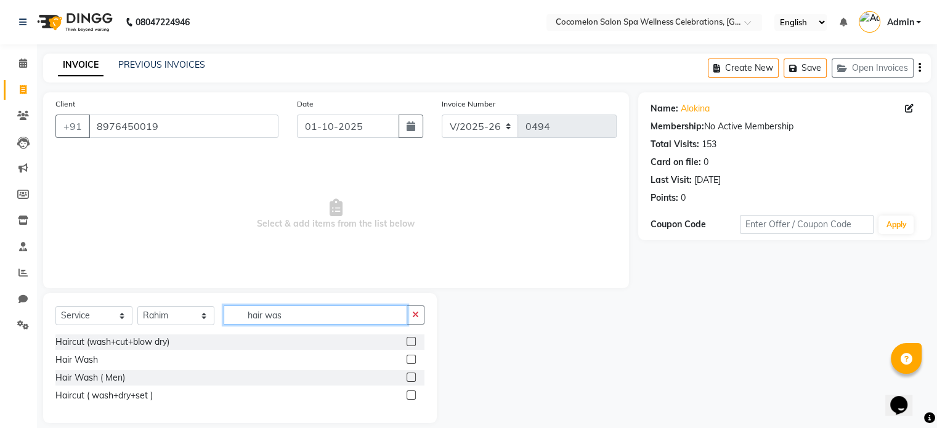
type input "hair was"
click at [410, 360] on label at bounding box center [411, 359] width 9 height 9
click at [410, 360] on input "checkbox" at bounding box center [411, 360] width 8 height 8
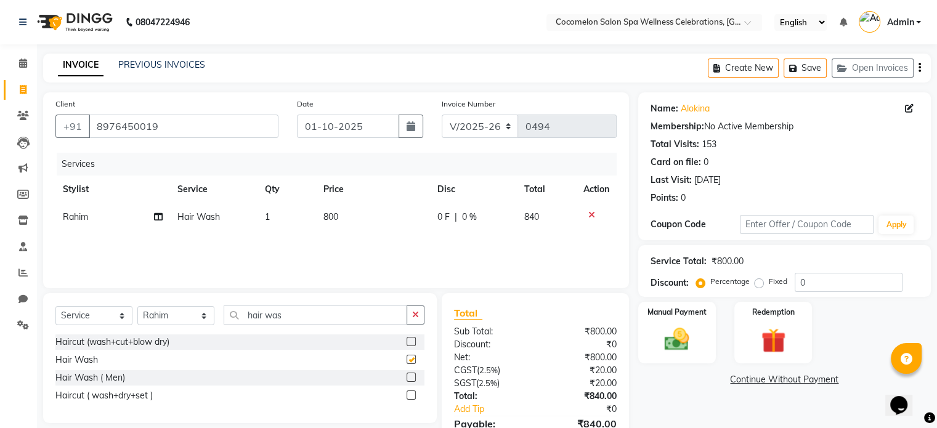
checkbox input "false"
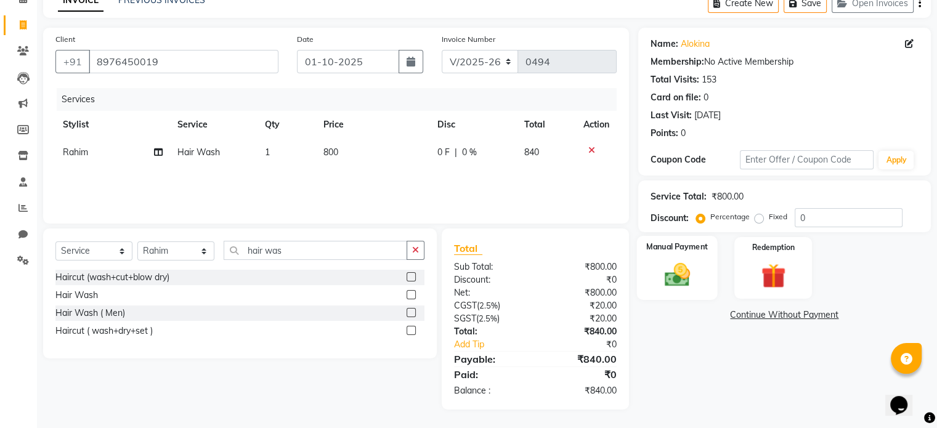
click at [672, 253] on div "Manual Payment" at bounding box center [677, 267] width 81 height 63
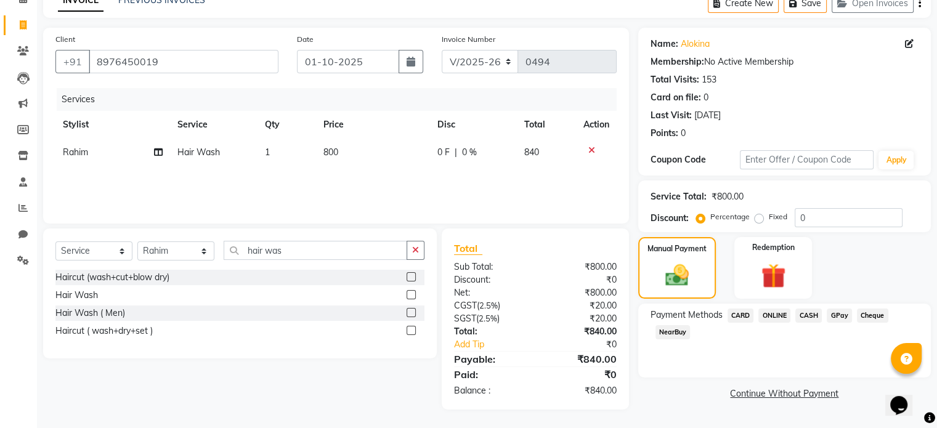
click at [844, 316] on span "GPay" at bounding box center [839, 316] width 25 height 14
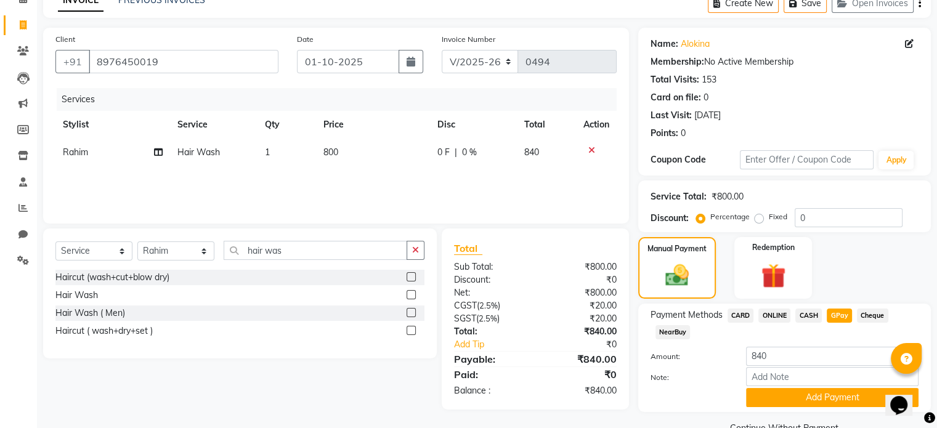
scroll to position [94, 0]
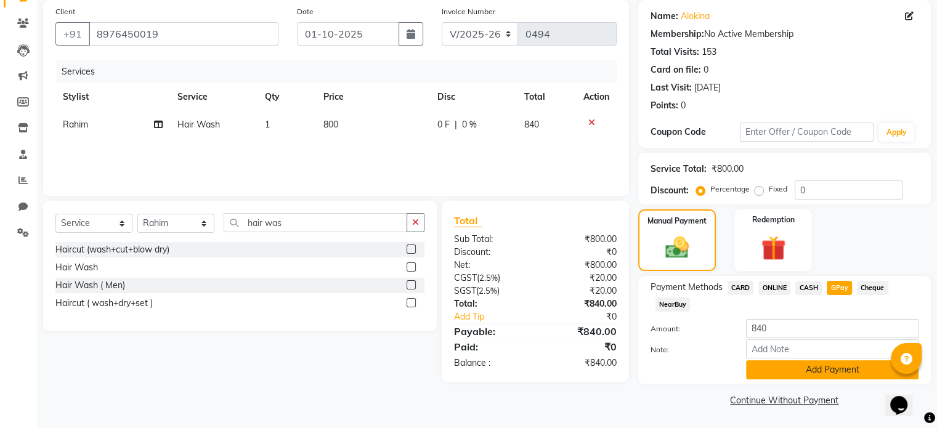
drag, startPoint x: 826, startPoint y: 377, endPoint x: 822, endPoint y: 371, distance: 7.0
click at [822, 371] on button "Add Payment" at bounding box center [832, 370] width 173 height 19
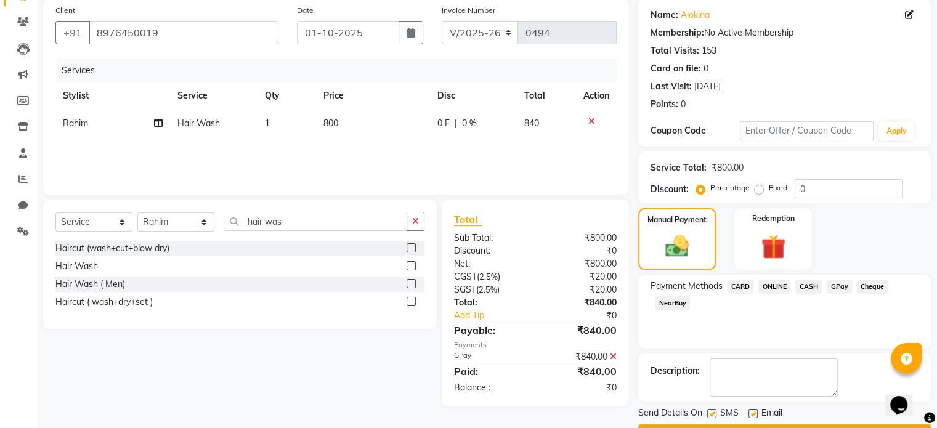
scroll to position [126, 0]
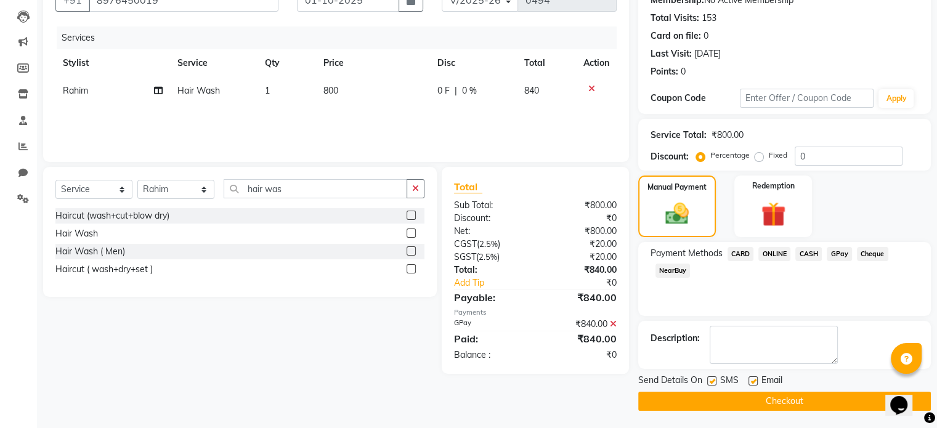
click at [775, 400] on button "Checkout" at bounding box center [784, 401] width 293 height 19
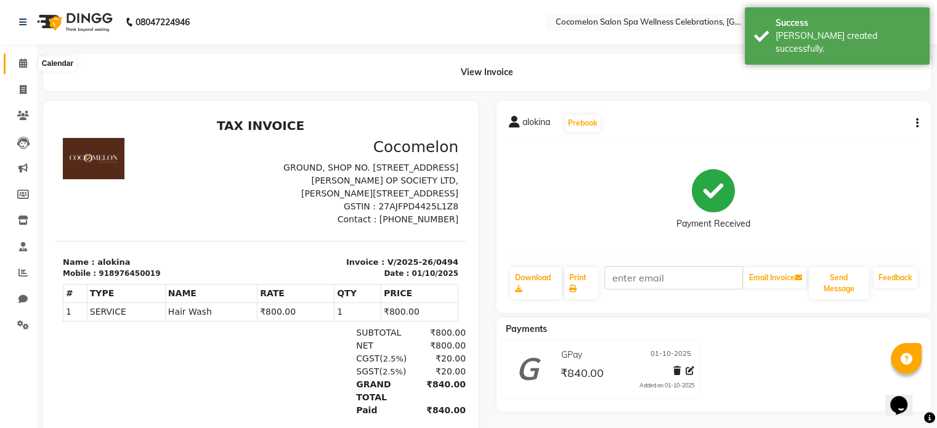
click at [21, 64] on icon at bounding box center [23, 63] width 8 height 9
